Goal: Task Accomplishment & Management: Use online tool/utility

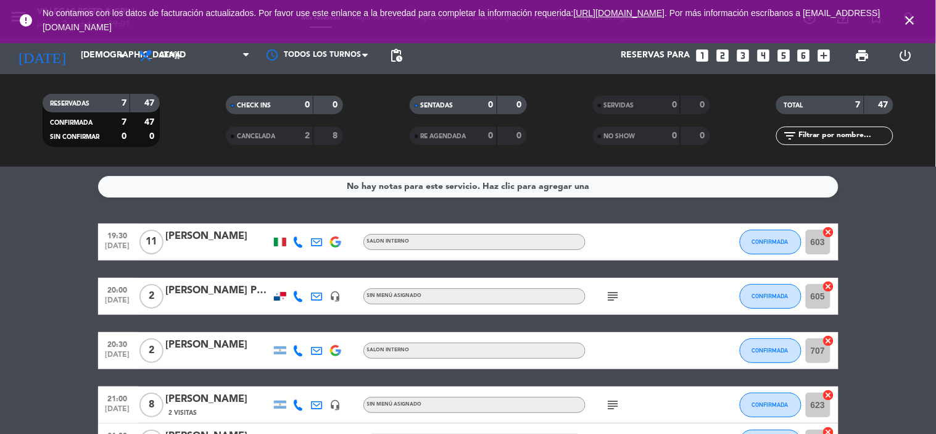
click at [189, 237] on div "[PERSON_NAME]" at bounding box center [218, 236] width 105 height 16
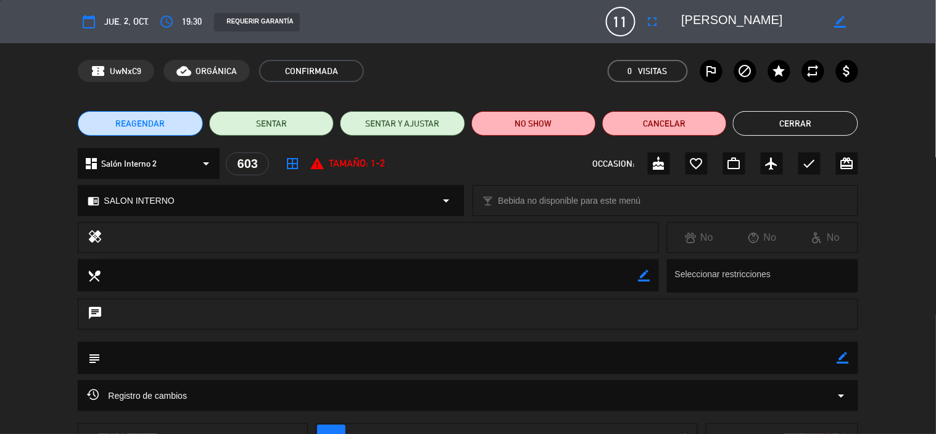
click at [794, 128] on button "Cerrar" at bounding box center [795, 123] width 125 height 25
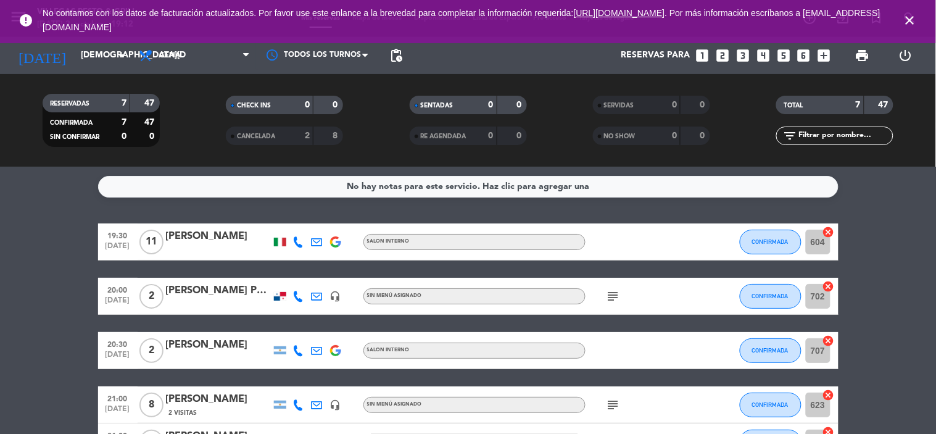
click at [893, 274] on bookings-row "19:30 [DATE] [PERSON_NAME] SALON INTERNO CONFIRMADA 604 cancel 20:00 [DATE] 2 […" at bounding box center [468, 378] width 936 height 311
click at [188, 241] on div "[PERSON_NAME]" at bounding box center [218, 236] width 105 height 16
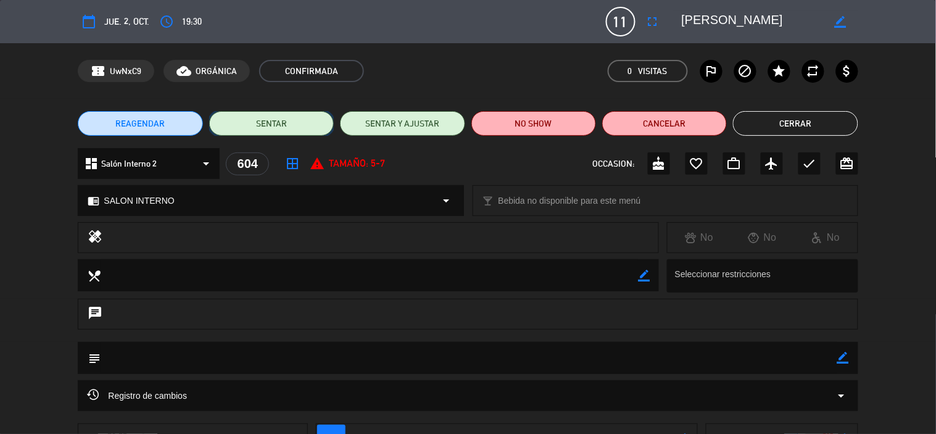
click at [283, 128] on button "SENTAR" at bounding box center [271, 123] width 125 height 25
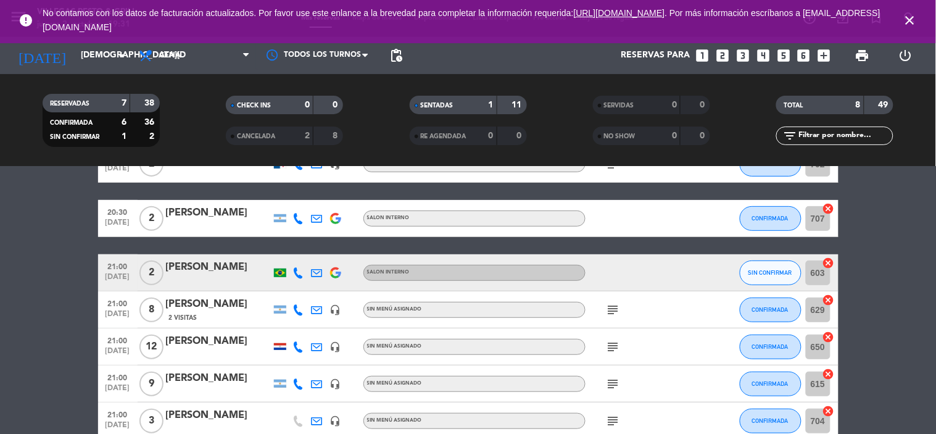
scroll to position [137, 0]
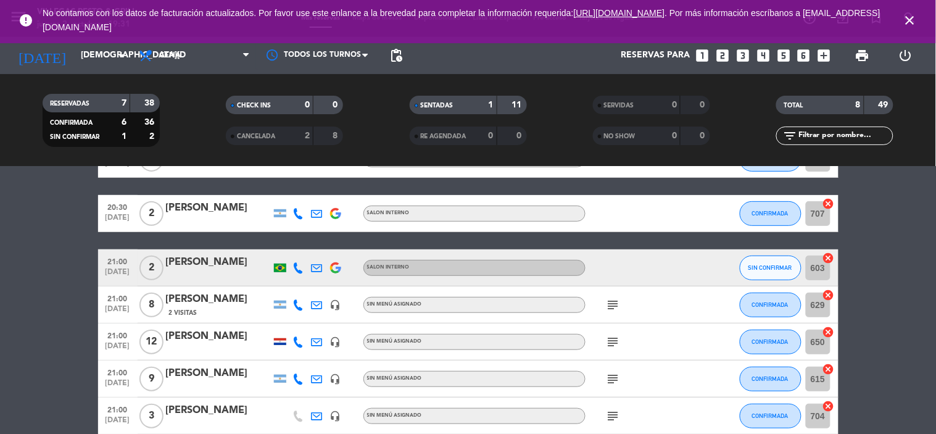
click at [612, 305] on icon "subject" at bounding box center [613, 304] width 15 height 15
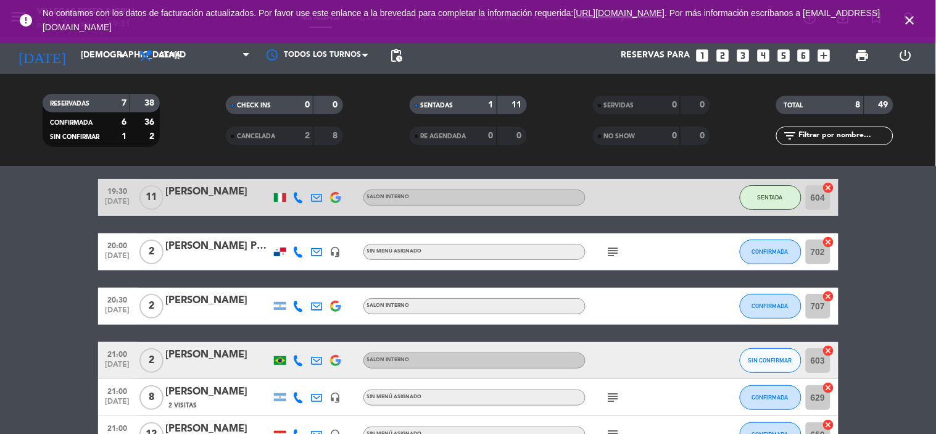
scroll to position [68, 0]
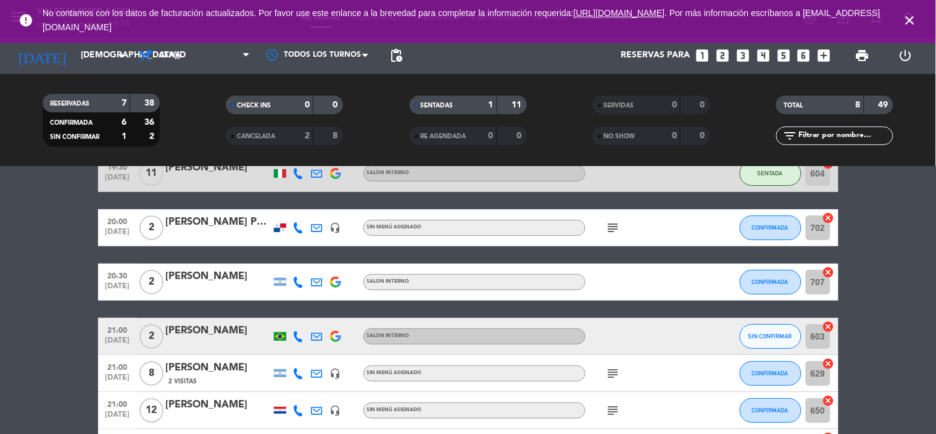
click at [612, 226] on icon "subject" at bounding box center [613, 227] width 15 height 15
drag, startPoint x: 612, startPoint y: 226, endPoint x: 867, endPoint y: 287, distance: 262.7
click at [658, 250] on div "19:30 [DATE] [PERSON_NAME] SALON INTERNO SENTADA 604 cancel 20:00 [DATE] 2 [PER…" at bounding box center [468, 329] width 740 height 348
click at [871, 286] on bookings-row "19:30 [DATE] [PERSON_NAME] SALON INTERNO SENTADA 604 cancel 20:00 [DATE] 2 [PER…" at bounding box center [468, 329] width 936 height 348
click at [767, 341] on button "SIN CONFIRMAR" at bounding box center [771, 336] width 62 height 25
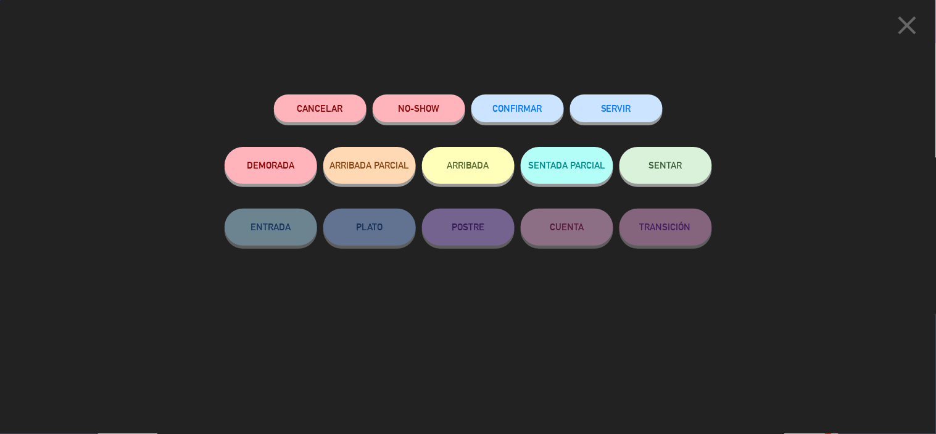
click at [508, 89] on div "Cancelar NO-SHOW CONFIRMAR SERVIR DEMORADA ARRIBADA PARCIAL ARRIBADA SENTADA PA…" at bounding box center [468, 260] width 505 height 348
click at [506, 105] on span "CONFIRMAR" at bounding box center [517, 108] width 49 height 10
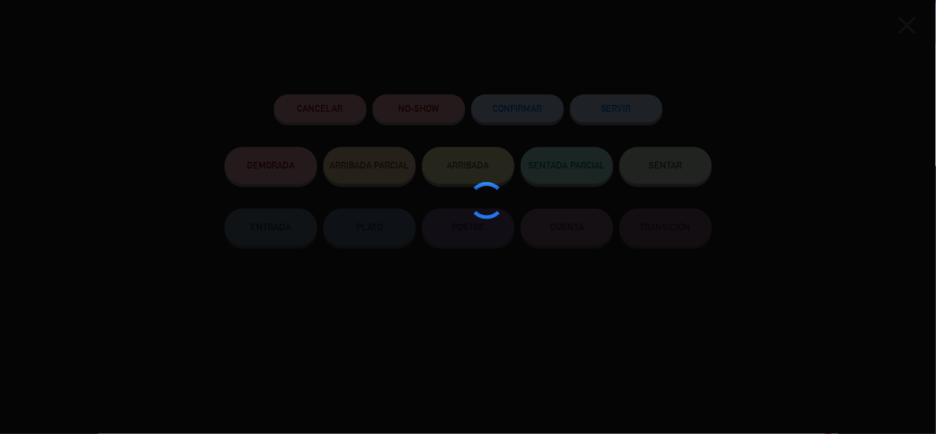
type input "702"
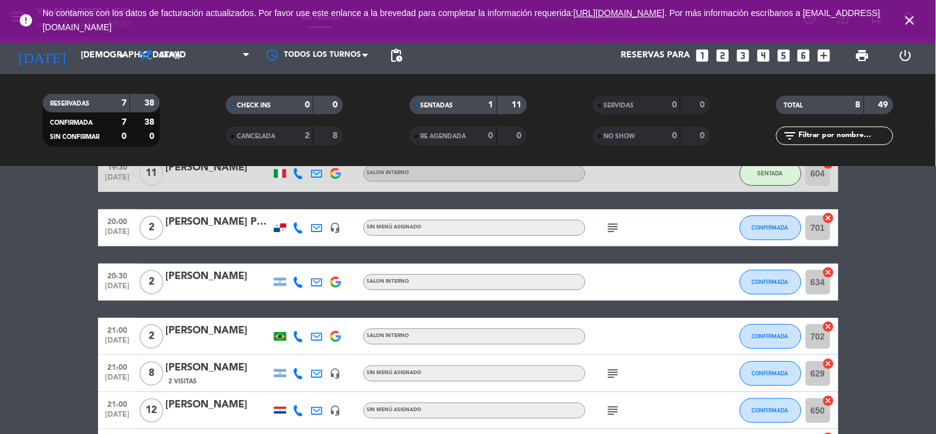
click at [609, 231] on icon "subject" at bounding box center [613, 227] width 15 height 15
click at [886, 255] on bookings-row "19:30 [DATE] [PERSON_NAME] SALON INTERNO SENTADA 604 cancel 20:00 [DATE] 2 [PER…" at bounding box center [468, 329] width 936 height 348
click at [917, 23] on span "close" at bounding box center [909, 20] width 33 height 33
click at [912, 22] on icon "close" at bounding box center [909, 20] width 15 height 15
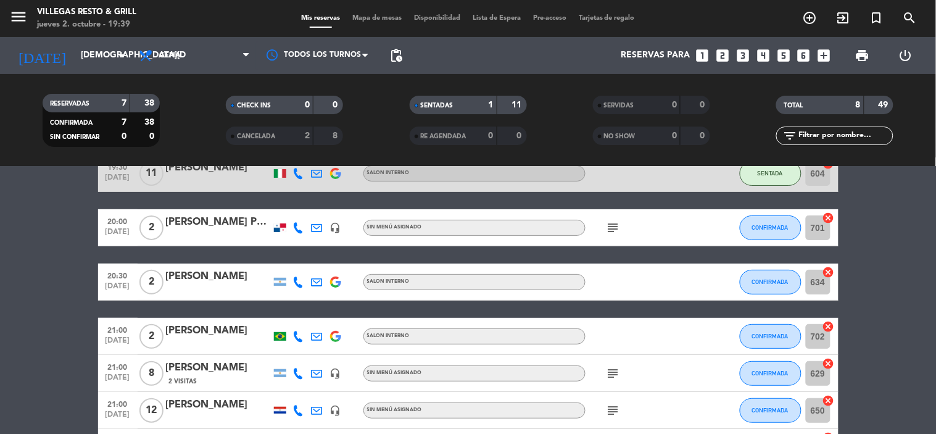
click at [353, 15] on span "Mapa de mesas" at bounding box center [377, 18] width 62 height 7
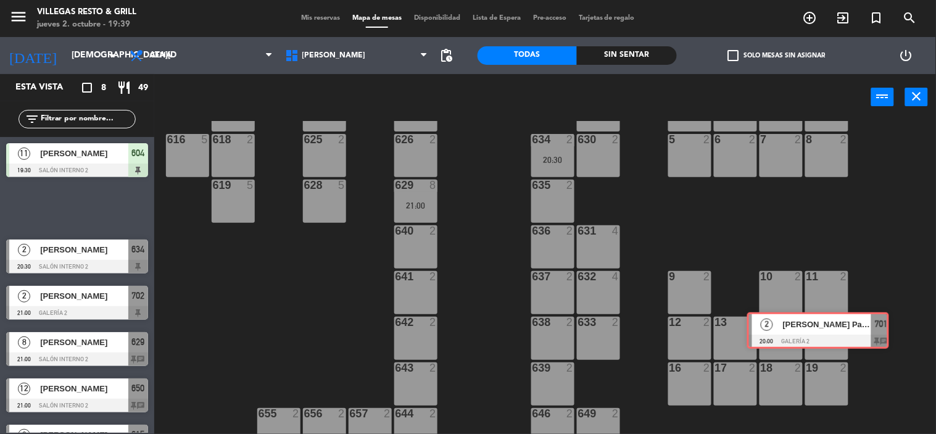
scroll to position [230, 0]
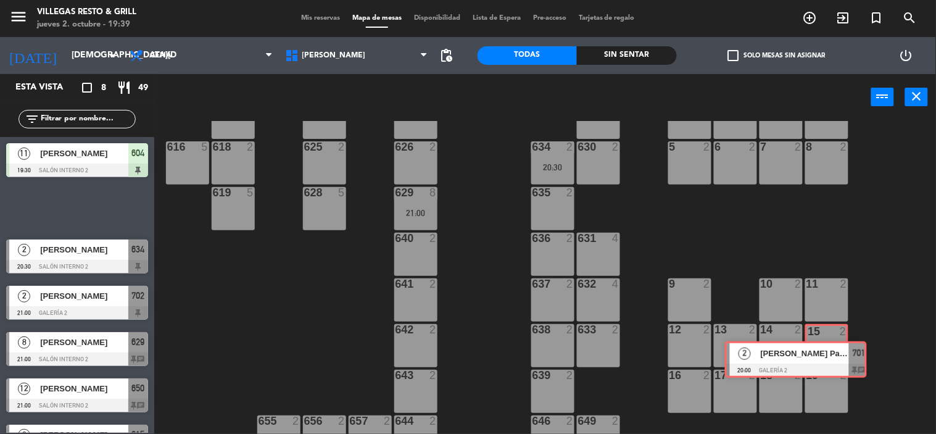
drag, startPoint x: 115, startPoint y: 198, endPoint x: 834, endPoint y: 350, distance: 734.5
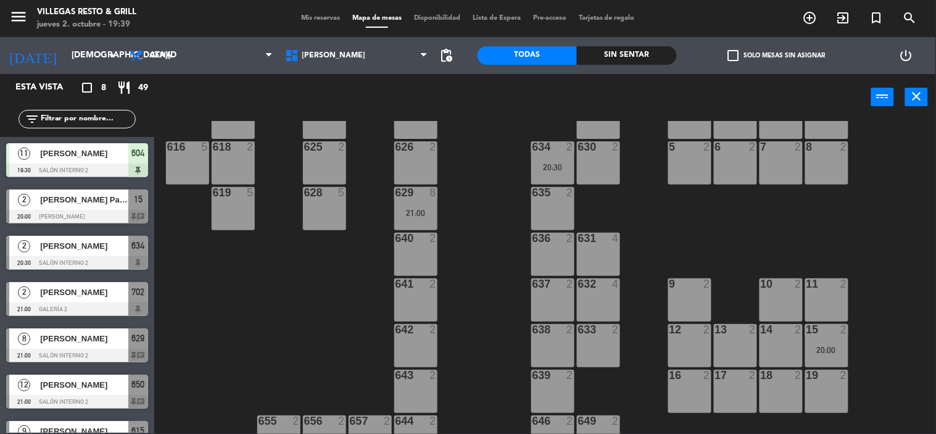
click at [827, 346] on div "20:00" at bounding box center [826, 349] width 43 height 9
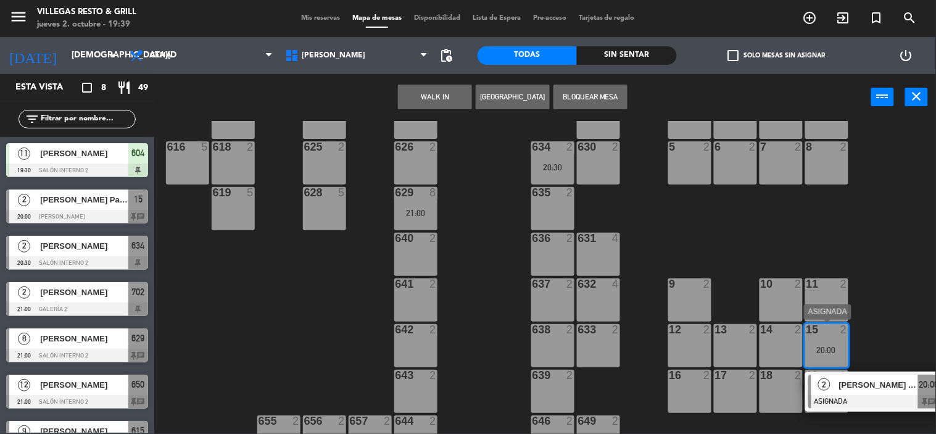
click at [839, 386] on span "[PERSON_NAME] Pan [PERSON_NAME]" at bounding box center [878, 384] width 79 height 13
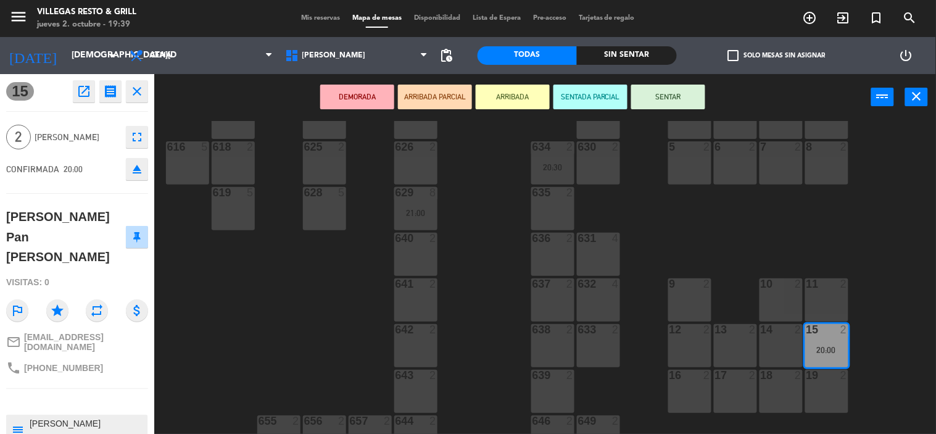
click at [648, 101] on button "SENTAR" at bounding box center [668, 97] width 74 height 25
